Goal: Complete application form

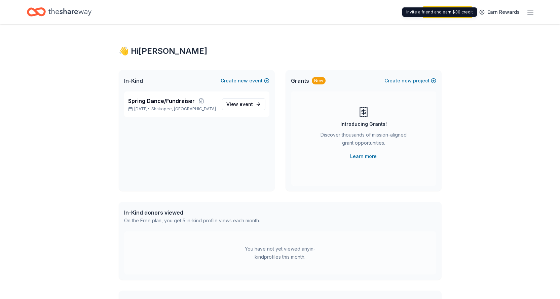
click at [527, 12] on icon "button" at bounding box center [531, 12] width 8 height 8
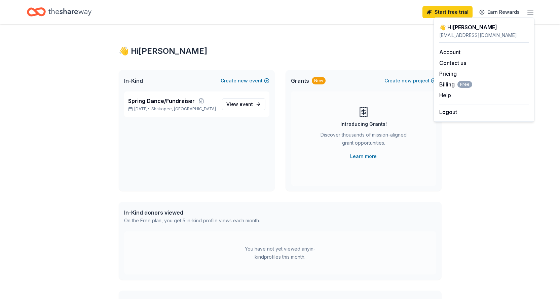
click at [450, 222] on div "👋 Hi Jessica In-Kind Create new event Spring Dance/Fundraiser Apr 17, 2026 • Sh…" at bounding box center [280, 214] width 345 height 380
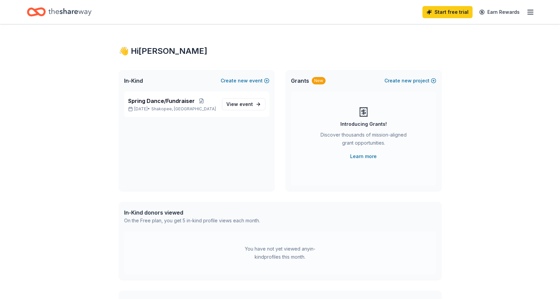
click at [65, 12] on icon "Home" at bounding box center [69, 12] width 43 height 14
click at [247, 96] on div "Spring Dance/Fundraiser Apr 17, 2026 • Shakopee, MN View event" at bounding box center [196, 105] width 145 height 26
click at [246, 100] on span "View event" at bounding box center [240, 104] width 27 height 8
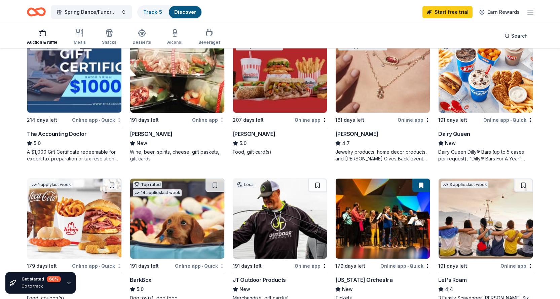
scroll to position [236, 0]
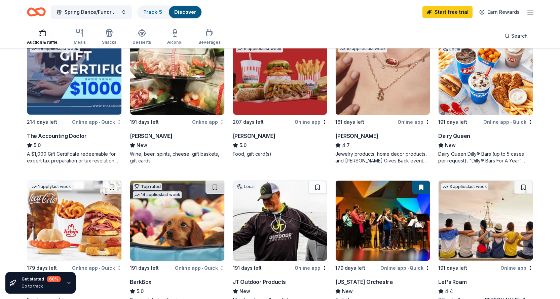
click at [474, 90] on img at bounding box center [486, 75] width 94 height 80
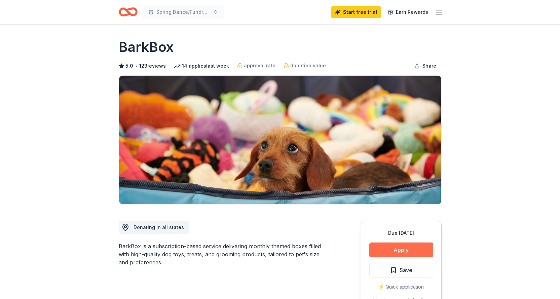
click at [391, 253] on button "Apply" at bounding box center [402, 250] width 64 height 15
click at [413, 247] on button "Apply" at bounding box center [402, 250] width 64 height 15
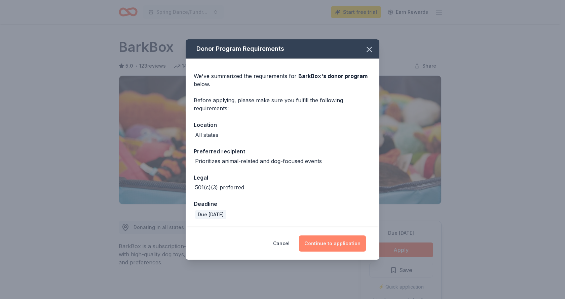
click at [341, 246] on button "Continue to application" at bounding box center [332, 244] width 67 height 16
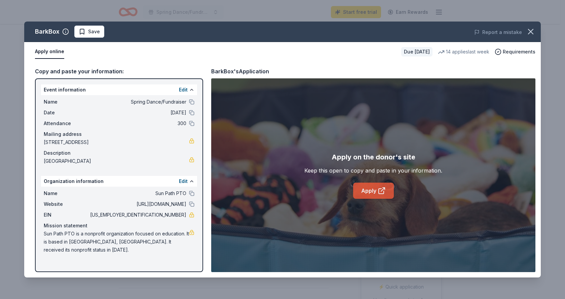
click at [384, 193] on icon at bounding box center [381, 191] width 5 height 5
click at [374, 192] on link "Apply" at bounding box center [373, 191] width 41 height 16
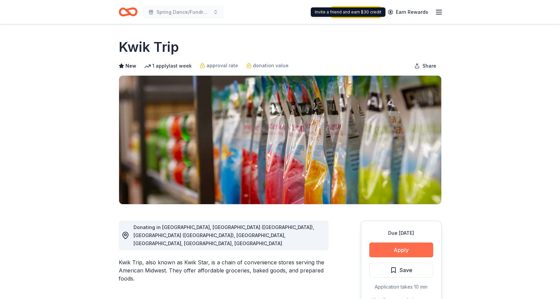
click at [425, 248] on button "Apply" at bounding box center [402, 250] width 64 height 15
click at [422, 253] on button "Apply" at bounding box center [402, 250] width 64 height 15
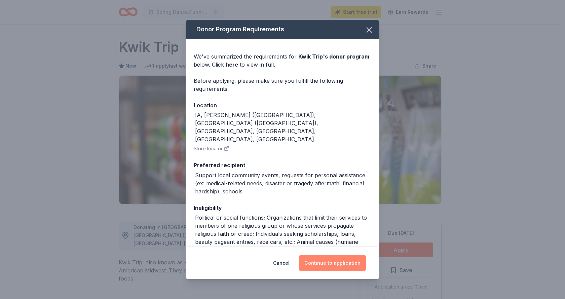
click at [348, 256] on button "Continue to application" at bounding box center [332, 263] width 67 height 16
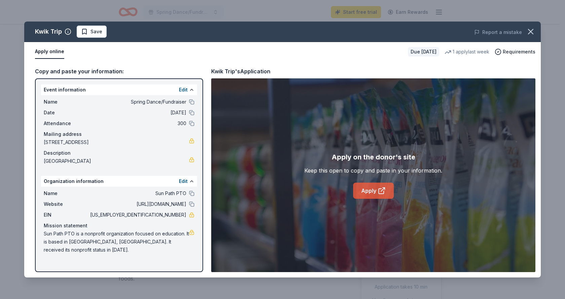
click at [365, 189] on link "Apply" at bounding box center [373, 191] width 41 height 16
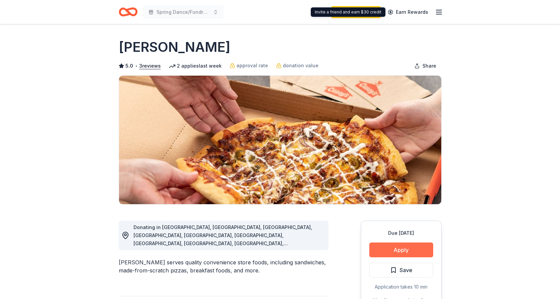
click at [407, 251] on button "Apply" at bounding box center [402, 250] width 64 height 15
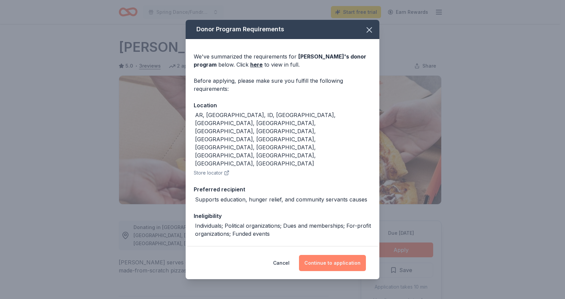
click at [335, 267] on button "Continue to application" at bounding box center [332, 263] width 67 height 16
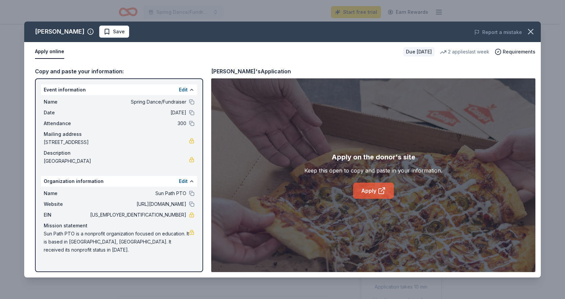
click at [381, 196] on link "Apply" at bounding box center [373, 191] width 41 height 16
click at [389, 186] on link "Apply" at bounding box center [373, 191] width 41 height 16
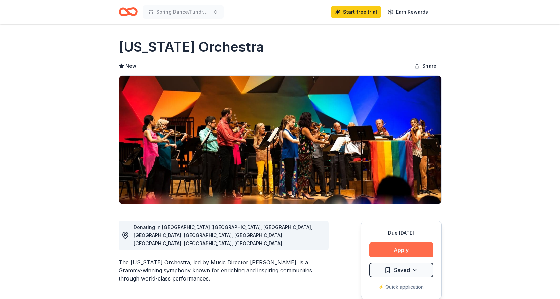
click at [394, 248] on button "Apply" at bounding box center [402, 250] width 64 height 15
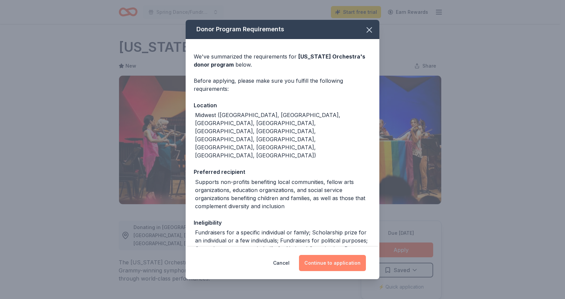
click at [326, 266] on button "Continue to application" at bounding box center [332, 263] width 67 height 16
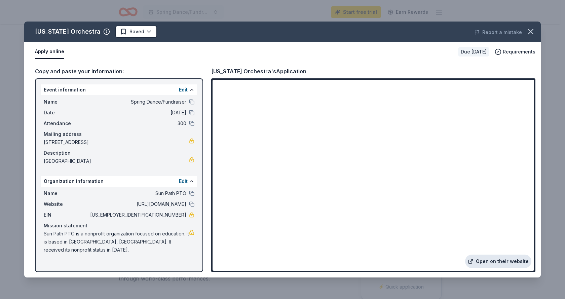
click at [510, 262] on link "Open on their website" at bounding box center [499, 261] width 66 height 13
click at [42, 235] on div "Name Sun Path PTO Website http://www.shakopee.k12.mn.us/domain/1613 EIN 26-0542…" at bounding box center [119, 222] width 156 height 70
drag, startPoint x: 45, startPoint y: 236, endPoint x: 70, endPoint y: 235, distance: 24.6
click at [70, 235] on span "Sun Path PTO is a nonprofit organization focused on education. It is based in S…" at bounding box center [116, 242] width 145 height 24
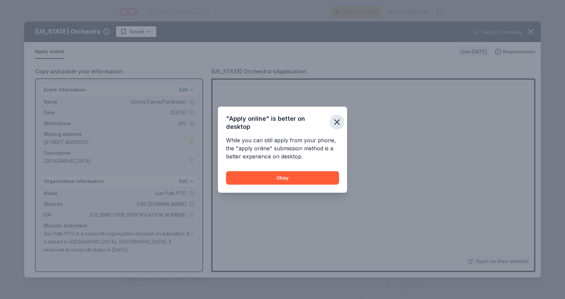
click at [335, 121] on icon "button" at bounding box center [337, 121] width 9 height 9
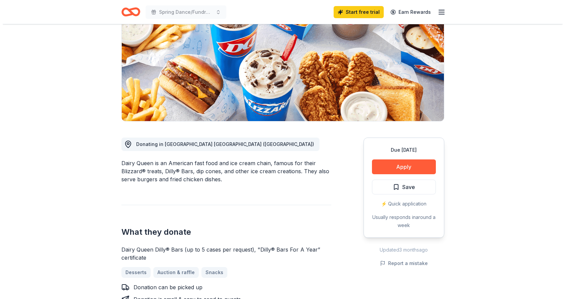
scroll to position [101, 0]
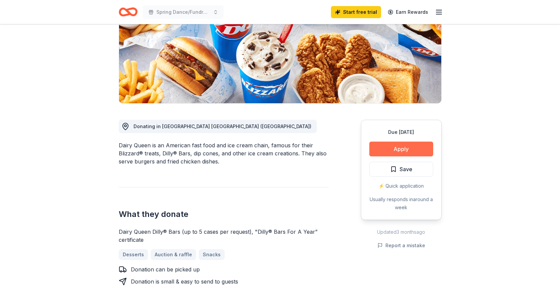
click at [381, 144] on button "Apply" at bounding box center [402, 149] width 64 height 15
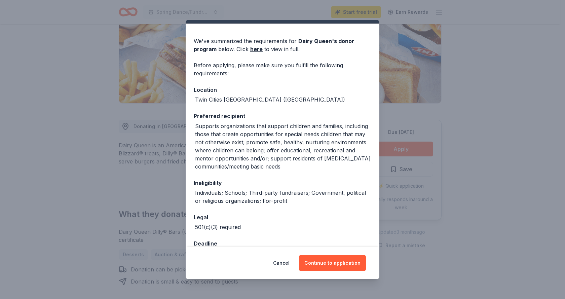
scroll to position [36, 0]
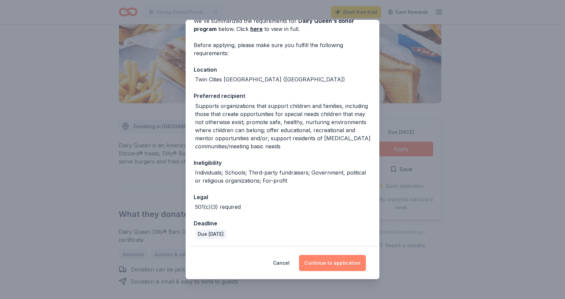
click at [341, 268] on button "Continue to application" at bounding box center [332, 263] width 67 height 16
drag, startPoint x: 341, startPoint y: 268, endPoint x: 344, endPoint y: 265, distance: 4.1
click at [341, 268] on button "Continue to application" at bounding box center [332, 263] width 67 height 16
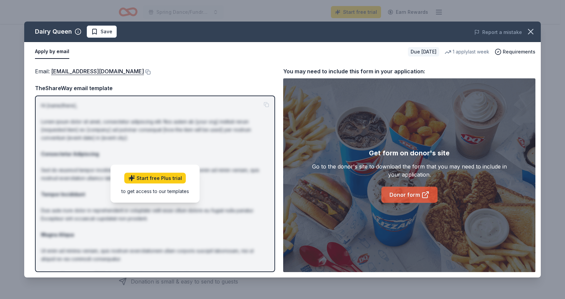
click at [399, 188] on link "Donor form" at bounding box center [410, 195] width 56 height 16
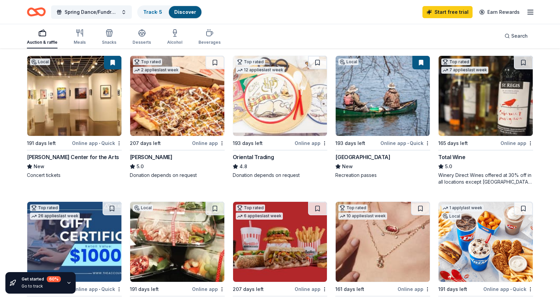
scroll to position [34, 0]
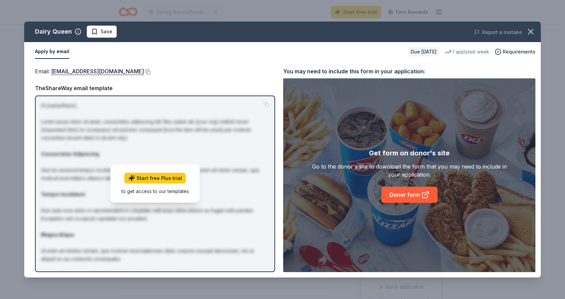
scroll to position [101, 0]
